Goal: Navigation & Orientation: Find specific page/section

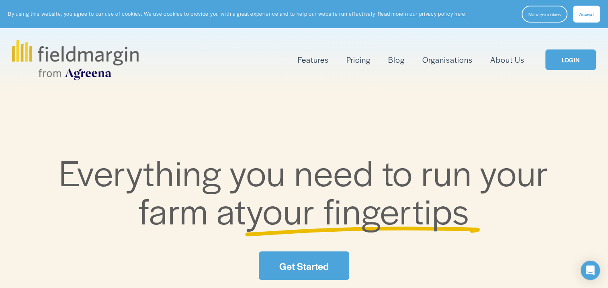
click at [314, 270] on link "Get Started" at bounding box center [304, 265] width 90 height 29
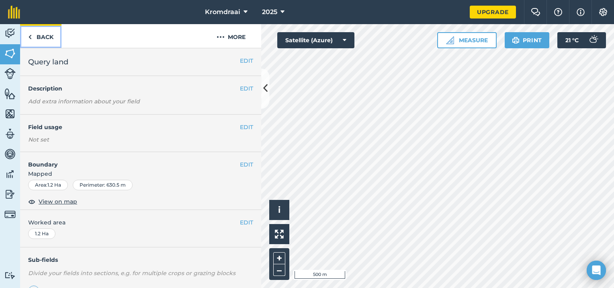
click at [45, 35] on link "Back" at bounding box center [40, 36] width 41 height 24
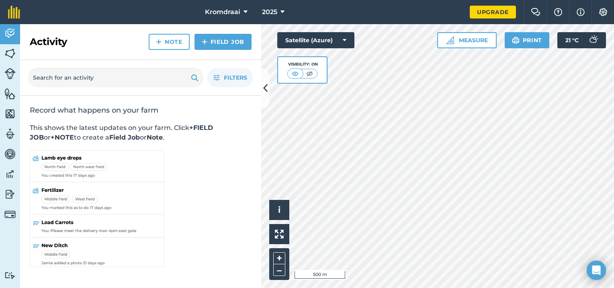
click at [59, 188] on img at bounding box center [97, 209] width 135 height 119
